Goal: Task Accomplishment & Management: Use online tool/utility

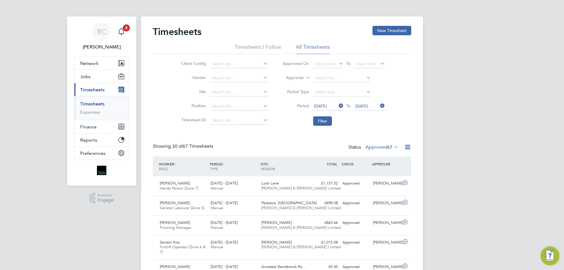
click at [91, 103] on link "Timesheets" at bounding box center [92, 104] width 24 height 6
click at [384, 31] on button "New Timesheet" at bounding box center [392, 30] width 39 height 9
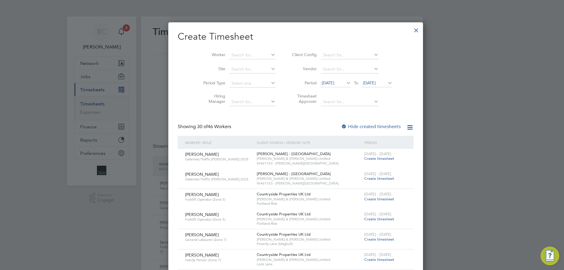
click at [370, 83] on span "[DATE]" at bounding box center [369, 82] width 13 height 5
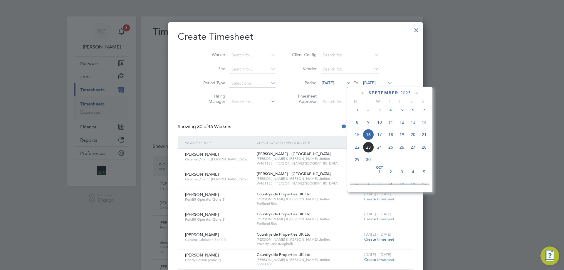
click at [425, 140] on span "21" at bounding box center [424, 134] width 11 height 11
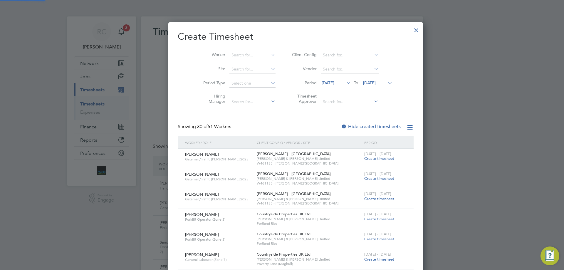
click at [341, 124] on div at bounding box center [344, 127] width 6 height 6
click at [230, 57] on input at bounding box center [253, 55] width 46 height 8
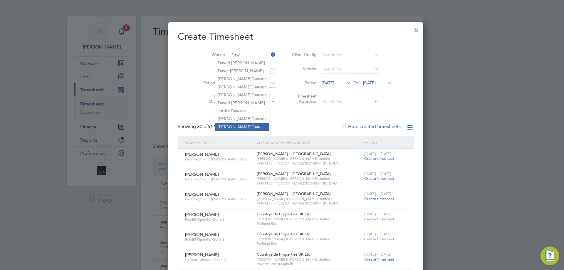
click at [228, 123] on li "[PERSON_NAME]" at bounding box center [242, 127] width 54 height 8
type input "[PERSON_NAME]"
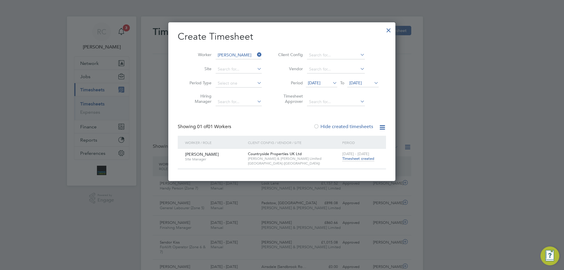
click at [357, 159] on span "Timesheet created" at bounding box center [358, 158] width 32 height 5
